Goal: Task Accomplishment & Management: Complete application form

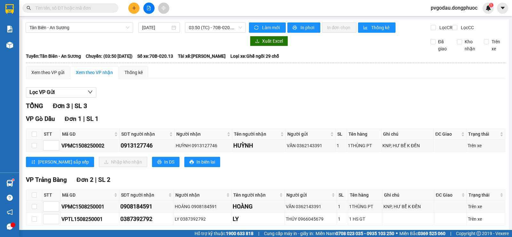
scroll to position [34, 0]
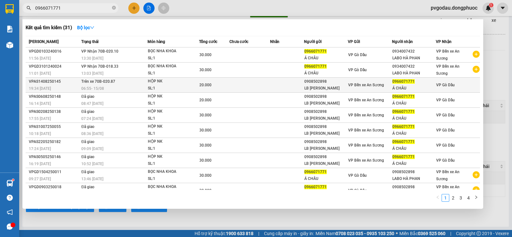
type input "0966071771"
click at [88, 84] on span "Trên xe 70B-020.87" at bounding box center [98, 80] width 34 height 5
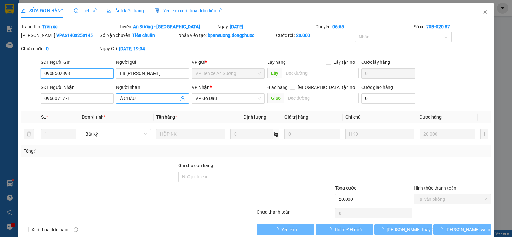
type input "0908502898"
type input "LB [PERSON_NAME]"
type input "0966071771"
type input "Á CHÂU"
type input "20.000"
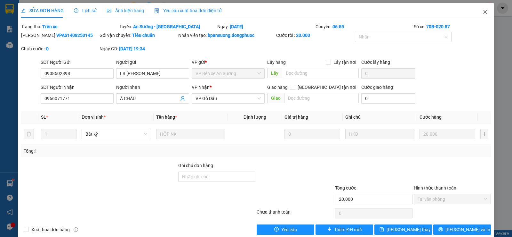
click at [483, 10] on icon "close" at bounding box center [485, 11] width 5 height 5
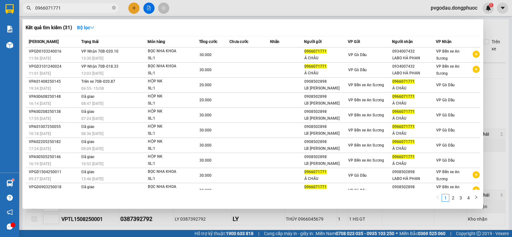
click at [75, 6] on input "0966071771" at bounding box center [73, 7] width 76 height 7
click at [115, 8] on icon "close-circle" at bounding box center [114, 8] width 4 height 4
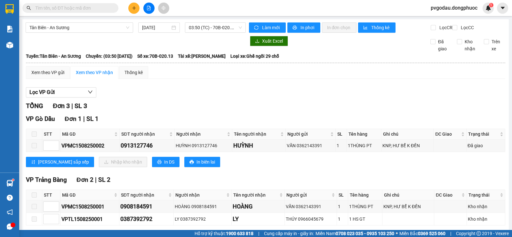
click at [95, 8] on input "text" at bounding box center [73, 7] width 76 height 7
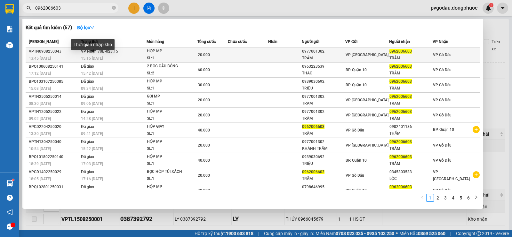
type input "0962006603"
click at [85, 56] on span "15:16 [DATE]" at bounding box center [92, 58] width 22 height 4
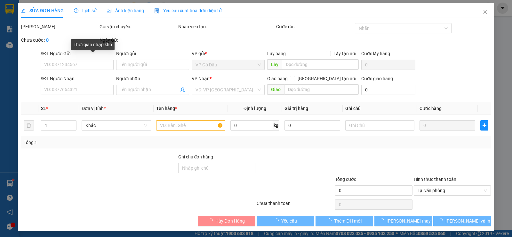
type input "0977001302"
type input "TRÂM"
type input "0962006603"
type input "TRÂM"
type input "20.000"
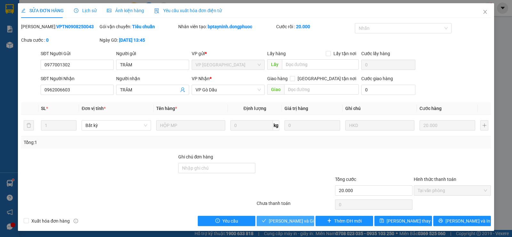
click at [273, 222] on span "[PERSON_NAME] và Giao hàng" at bounding box center [299, 220] width 61 height 7
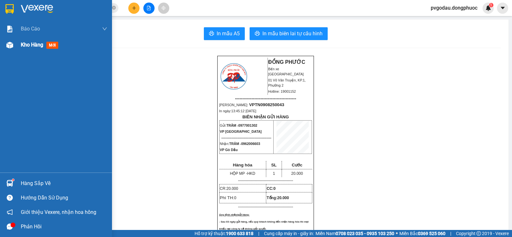
click at [0, 42] on div "Kho hàng mới" at bounding box center [56, 45] width 112 height 16
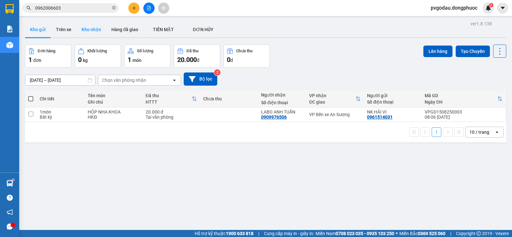
click at [91, 25] on button "Kho nhận" at bounding box center [91, 29] width 30 height 15
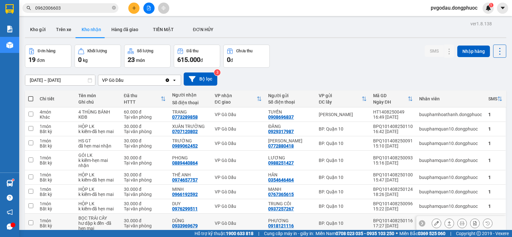
scroll to position [58, 0]
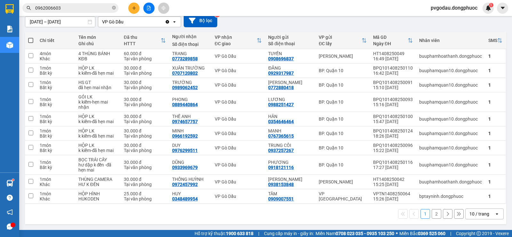
click at [434, 213] on button "2" at bounding box center [437, 214] width 10 height 10
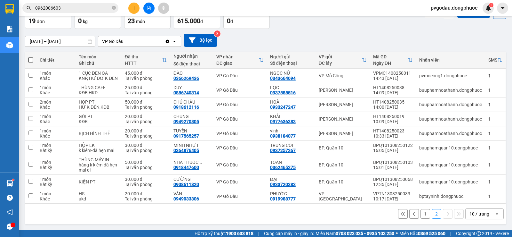
scroll to position [0, 0]
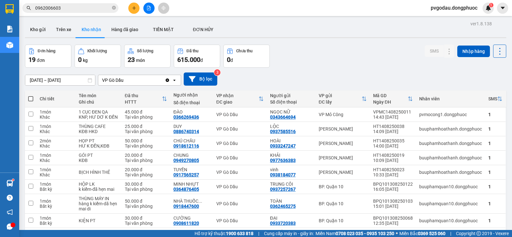
click at [64, 75] on input "[DATE] – [DATE]" at bounding box center [60, 80] width 70 height 10
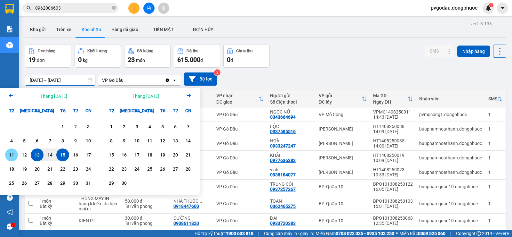
click at [11, 156] on div "11" at bounding box center [11, 155] width 9 height 8
click at [63, 155] on div "15" at bounding box center [62, 155] width 9 height 8
type input "[DATE] – [DATE]"
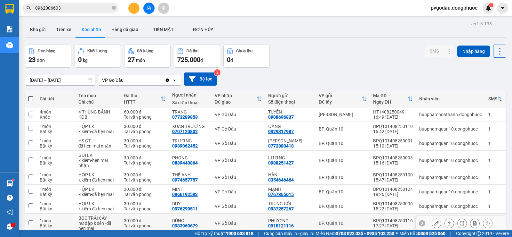
scroll to position [58, 0]
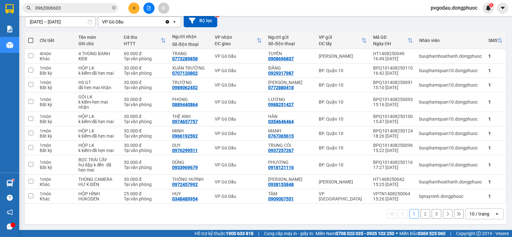
click at [424, 213] on button "2" at bounding box center [426, 214] width 10 height 10
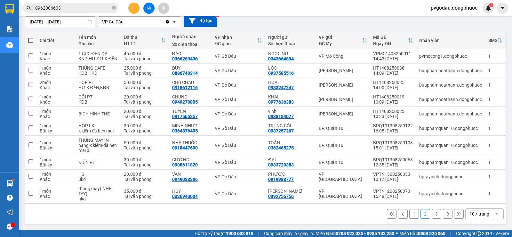
click at [443, 215] on button at bounding box center [448, 214] width 10 height 10
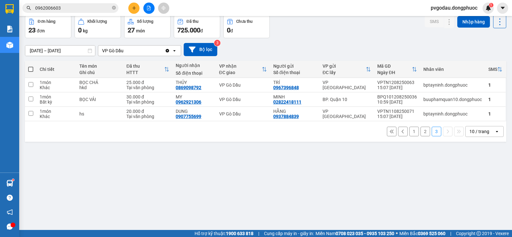
scroll to position [0, 0]
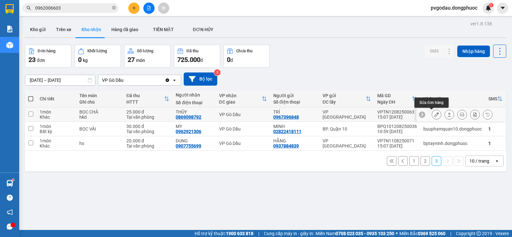
click at [447, 114] on icon at bounding box center [449, 114] width 4 height 4
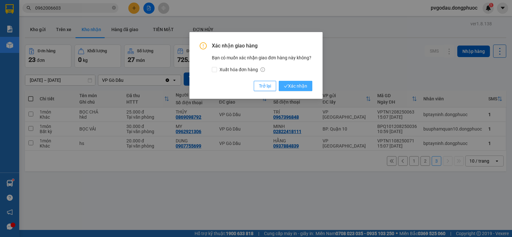
click at [300, 86] on span "Xác nhận" at bounding box center [295, 85] width 23 height 7
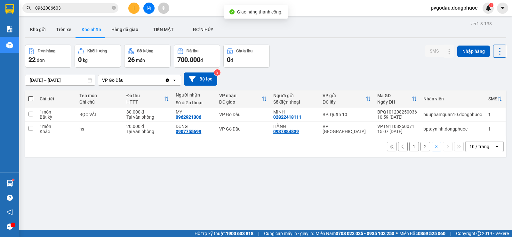
click at [423, 146] on button "2" at bounding box center [426, 146] width 10 height 10
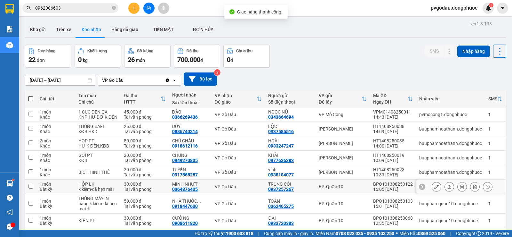
scroll to position [58, 0]
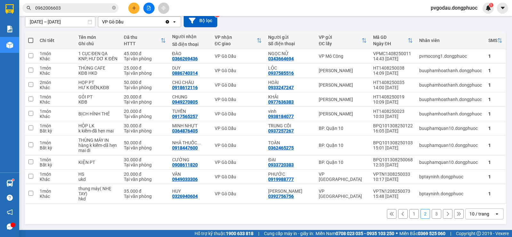
click at [432, 213] on button "3" at bounding box center [437, 214] width 10 height 10
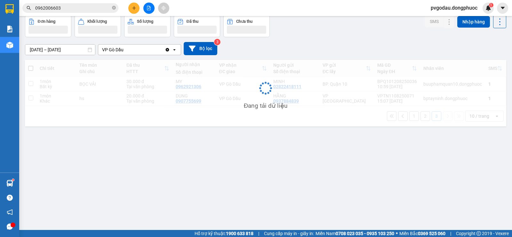
scroll to position [29, 0]
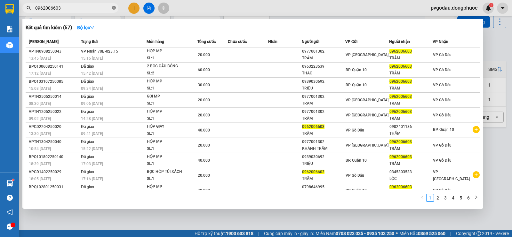
click at [113, 5] on span at bounding box center [114, 8] width 4 height 6
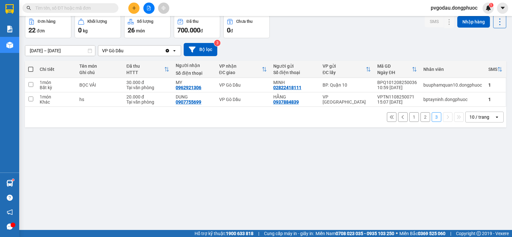
click at [94, 10] on input "text" at bounding box center [73, 7] width 76 height 7
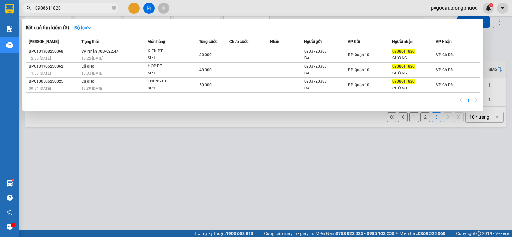
type input "0908611820"
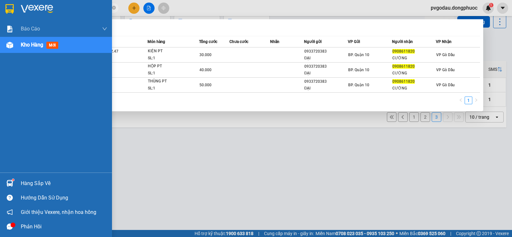
click at [27, 182] on div "Hàng sắp về" at bounding box center [64, 183] width 86 height 10
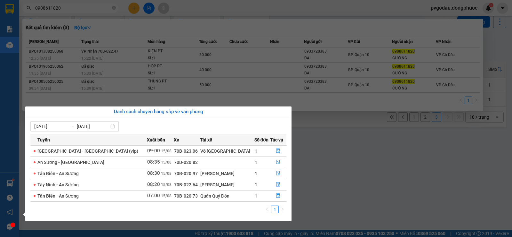
click at [208, 38] on section "Kết quả tìm kiếm ( 3 ) Bộ lọc Mã ĐH Trạng thái Món hàng Tổng cước Chưa cước Nhã…" at bounding box center [256, 118] width 512 height 237
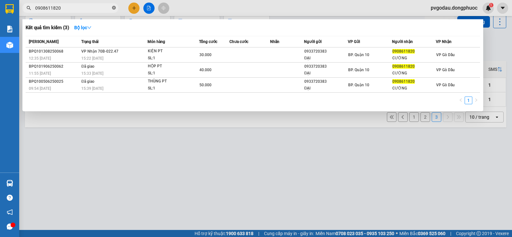
click at [113, 9] on icon "close-circle" at bounding box center [114, 8] width 4 height 4
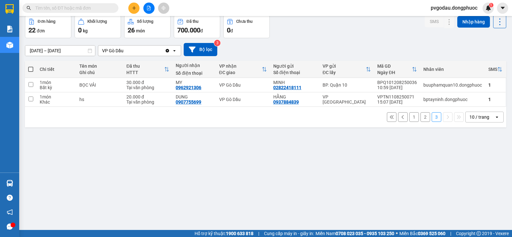
click at [134, 11] on button at bounding box center [133, 8] width 11 height 11
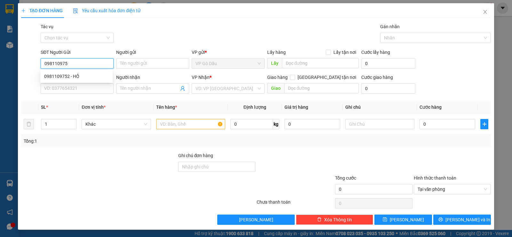
type input "0981109752"
click at [86, 74] on div "0981109752 - HỒ" at bounding box center [76, 76] width 65 height 7
type input "HỒ"
type input "0973721629"
type input "NGÂN"
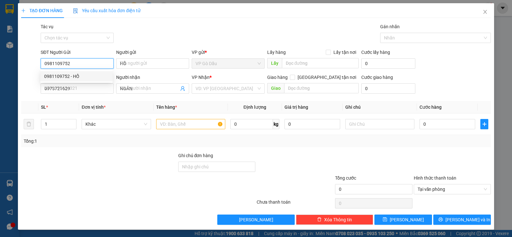
type input "70.000"
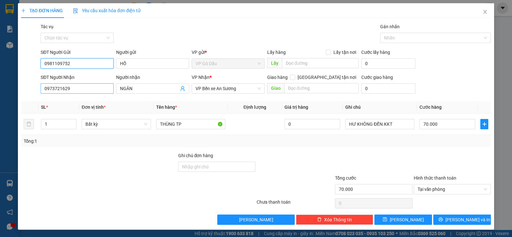
type input "0981109752"
click at [77, 91] on input "0973721629" at bounding box center [77, 88] width 73 height 10
type input "0929163749"
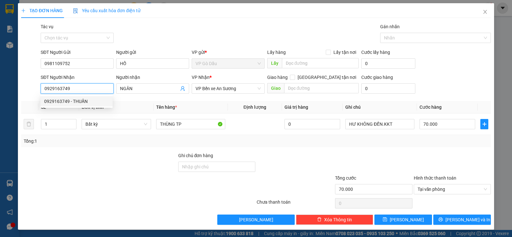
click at [84, 103] on div "0929163749 - THUẦN" at bounding box center [76, 101] width 65 height 7
type input "THUẦN"
type input "60.000"
type input "0929163749"
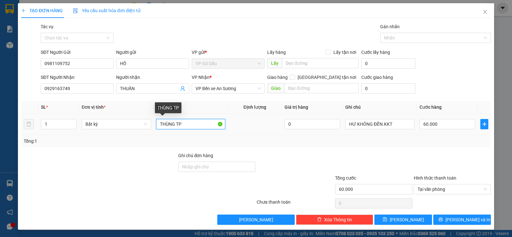
click at [191, 121] on input "THÙNG TP" at bounding box center [190, 124] width 69 height 10
click at [446, 125] on input "60.000" at bounding box center [448, 124] width 56 height 10
type input "5"
type input "55"
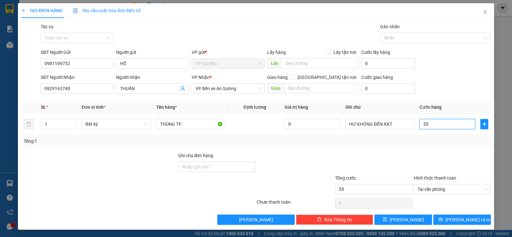
type input "55"
type input "55.000"
click at [433, 151] on div "Transit Pickup Surcharge Ids Transit Deliver Surcharge Ids Transit Deliver Surc…" at bounding box center [256, 123] width 470 height 201
click at [456, 221] on span "[PERSON_NAME] và In" at bounding box center [468, 219] width 45 height 7
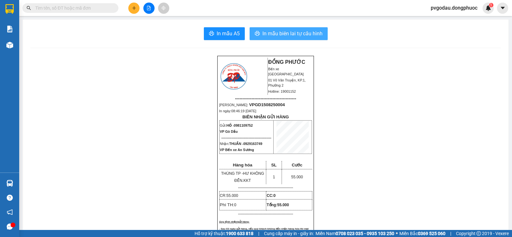
click at [283, 33] on span "In mẫu biên lai tự cấu hình" at bounding box center [292, 33] width 60 height 8
